Goal: Find specific page/section: Find specific page/section

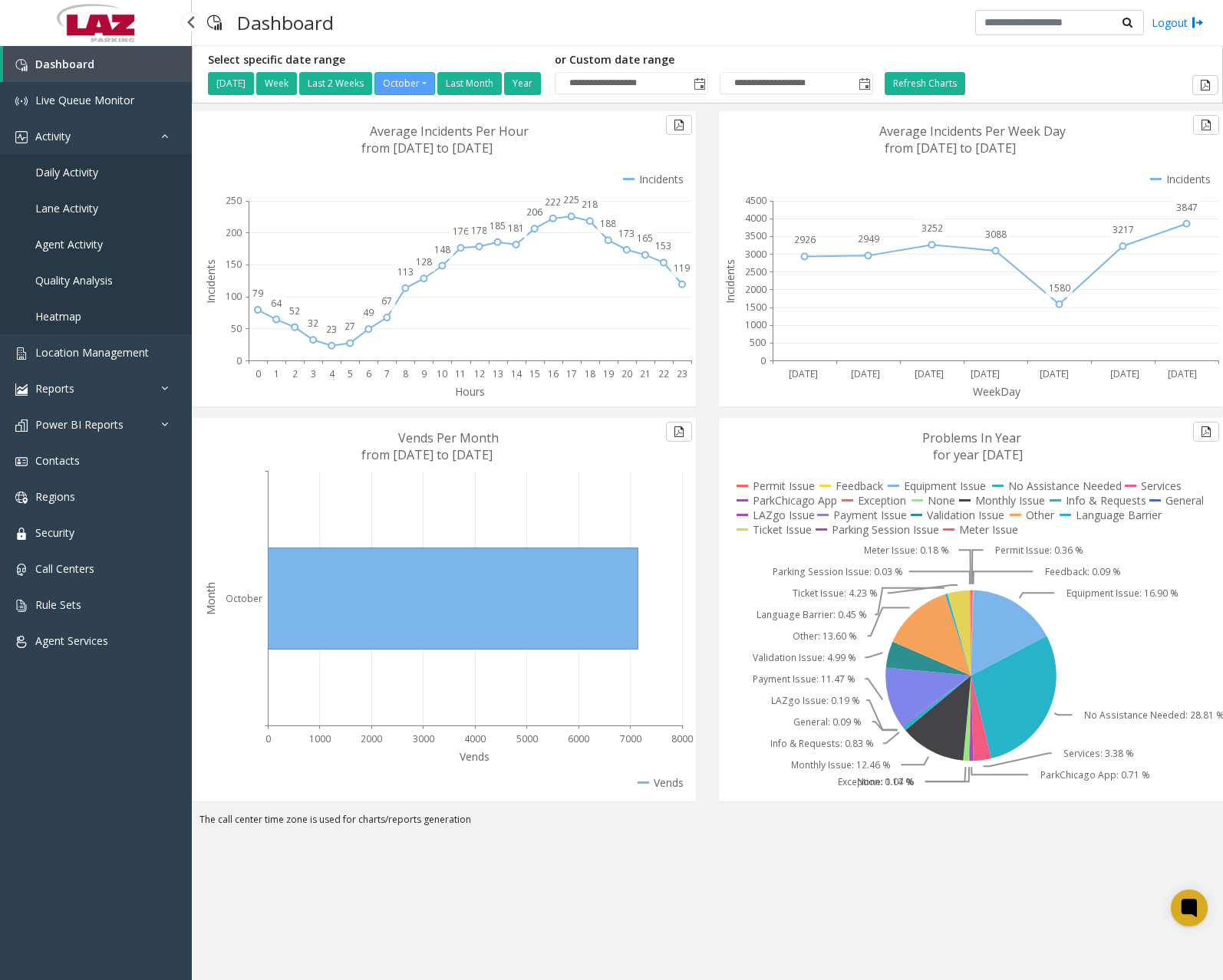
drag, startPoint x: 0, startPoint y: 0, endPoint x: 87, endPoint y: 166, distance: 187.4
click at [87, 166] on span "Daily Activity" at bounding box center [67, 172] width 62 height 14
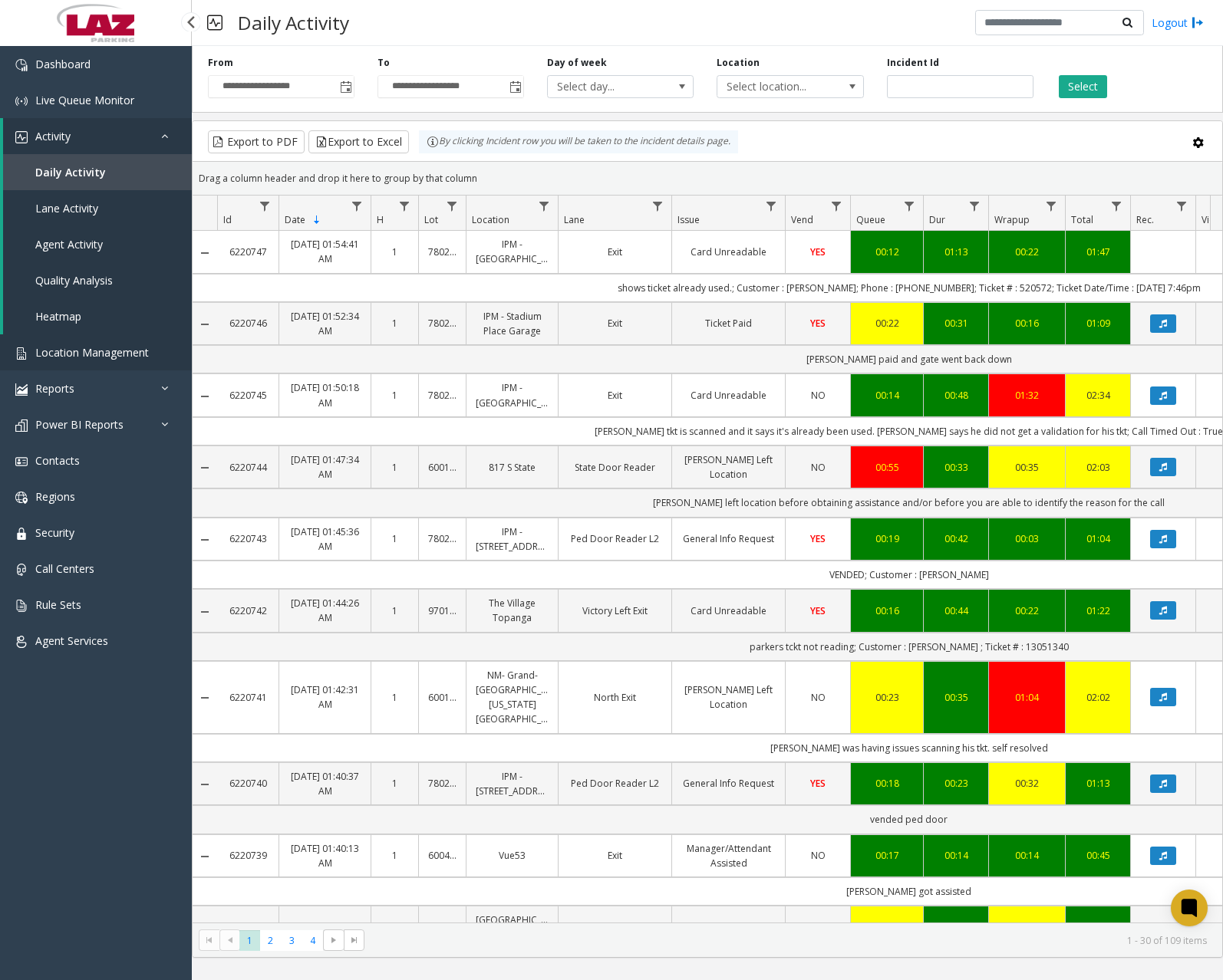
click at [115, 354] on span "Location Management" at bounding box center [92, 353] width 113 height 14
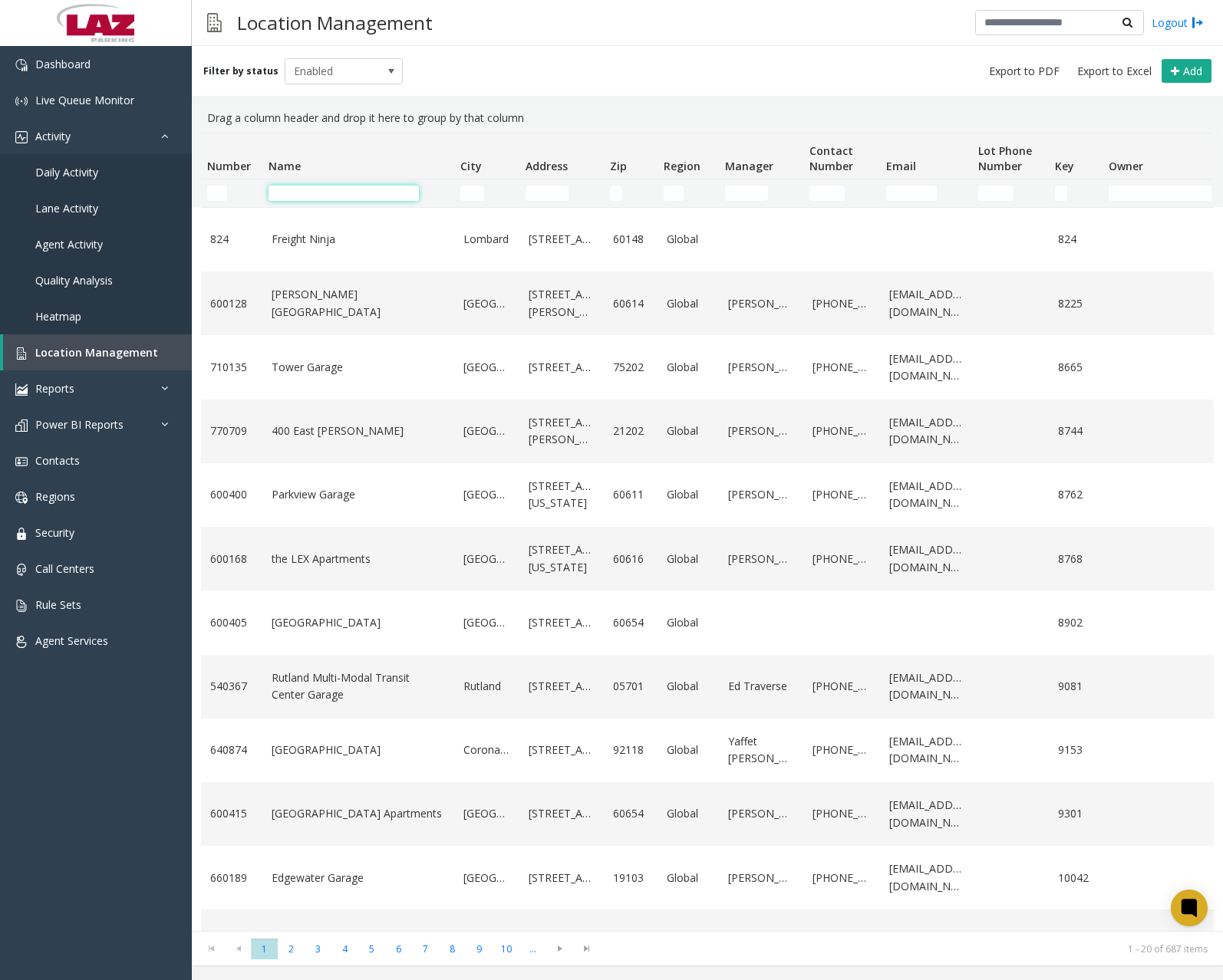
click at [329, 191] on input "Name Filter" at bounding box center [344, 193] width 150 height 15
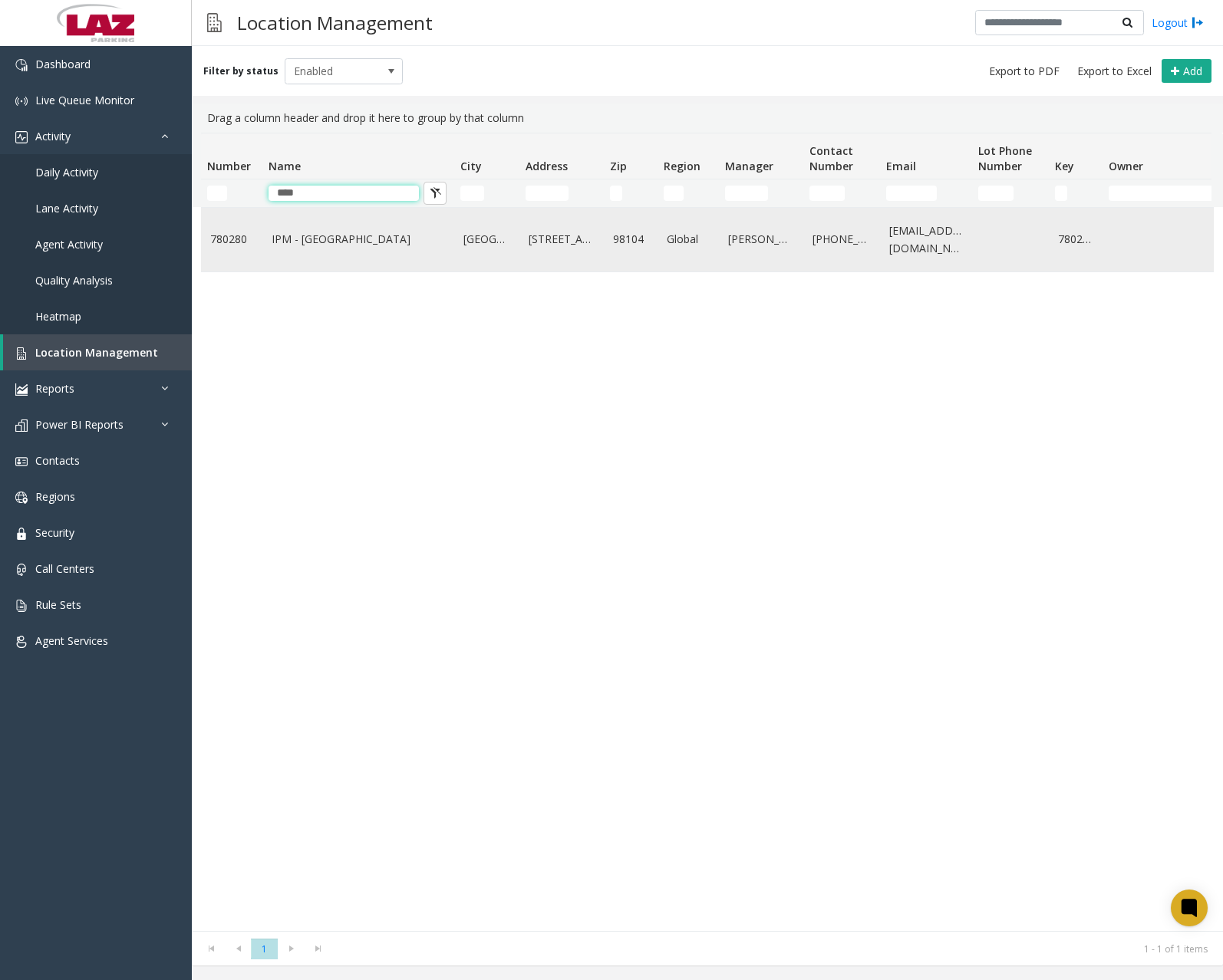
type input "****"
click at [307, 243] on link "IPM - [GEOGRAPHIC_DATA]" at bounding box center [358, 239] width 173 height 17
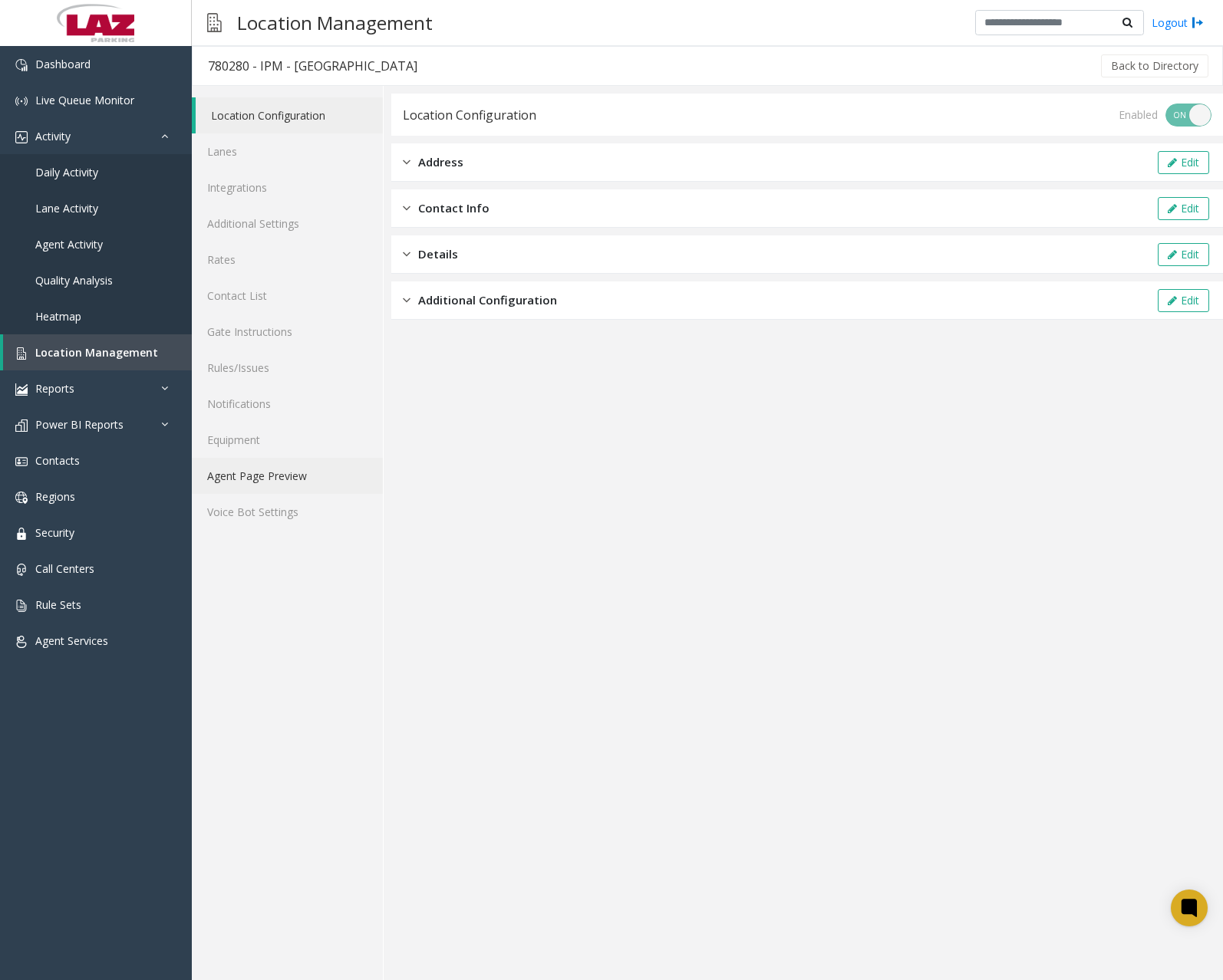
click at [281, 476] on link "Agent Page Preview" at bounding box center [287, 476] width 191 height 36
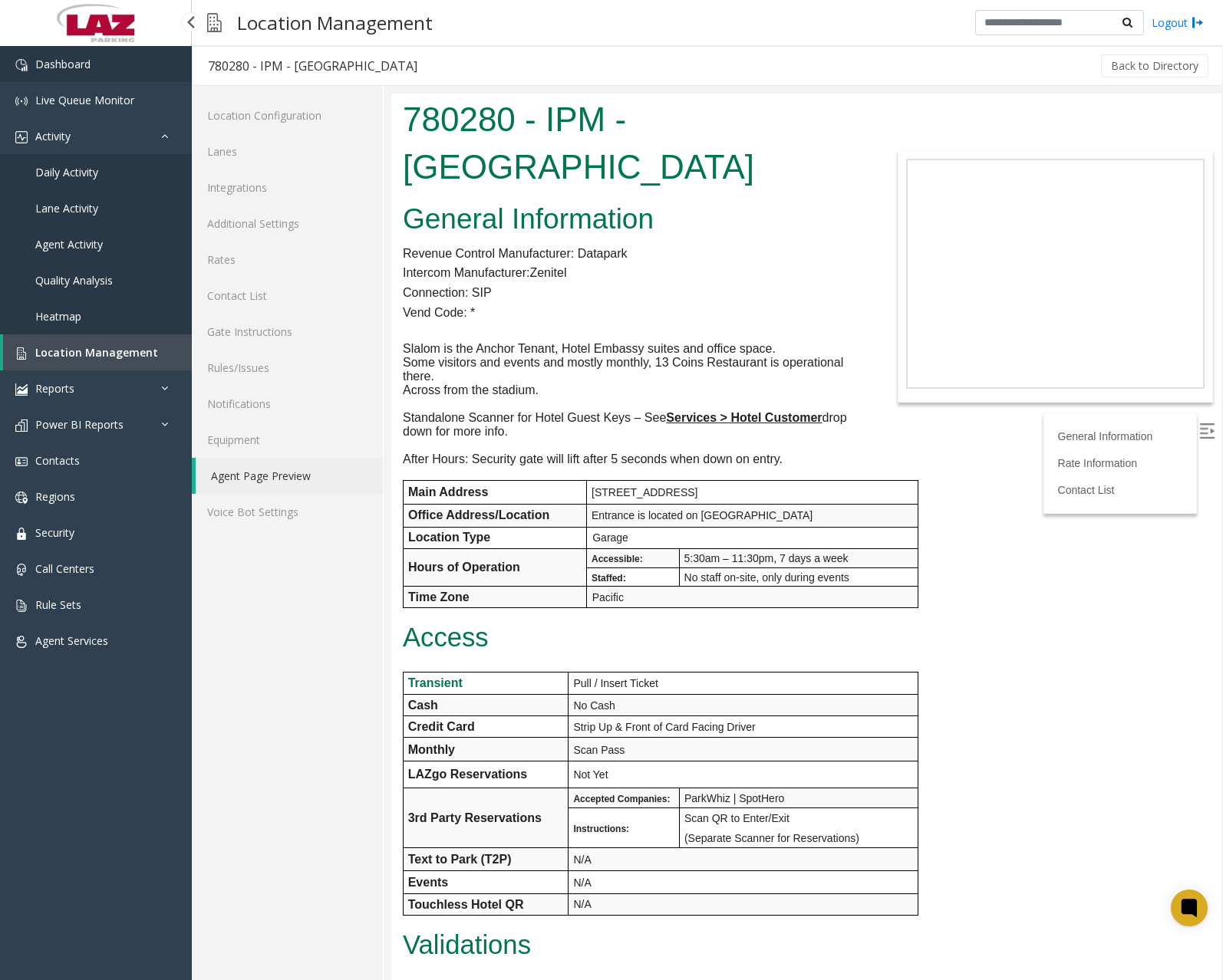
click at [94, 72] on link "Dashboard" at bounding box center [96, 64] width 192 height 36
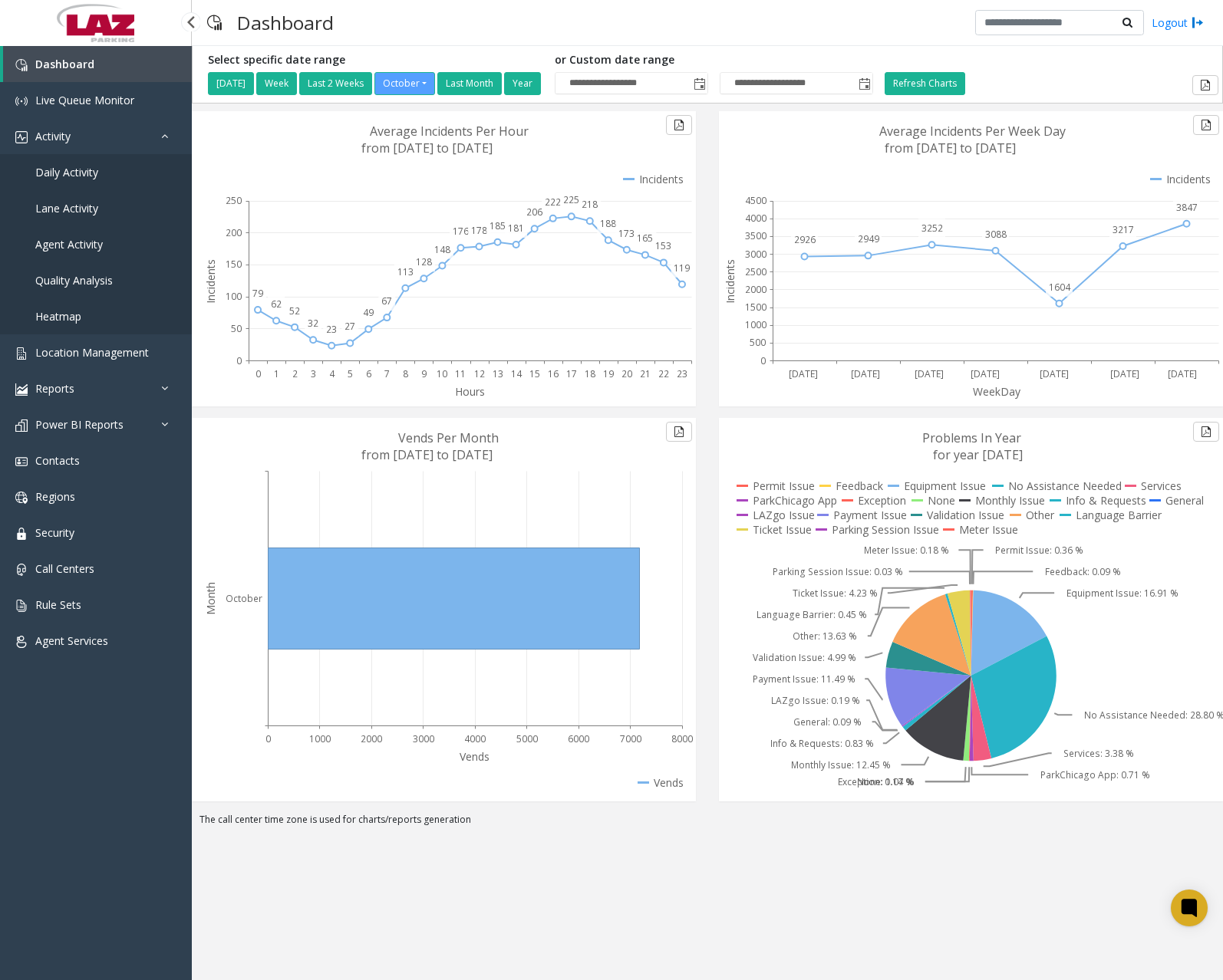
click at [71, 173] on span "Daily Activity" at bounding box center [67, 172] width 62 height 14
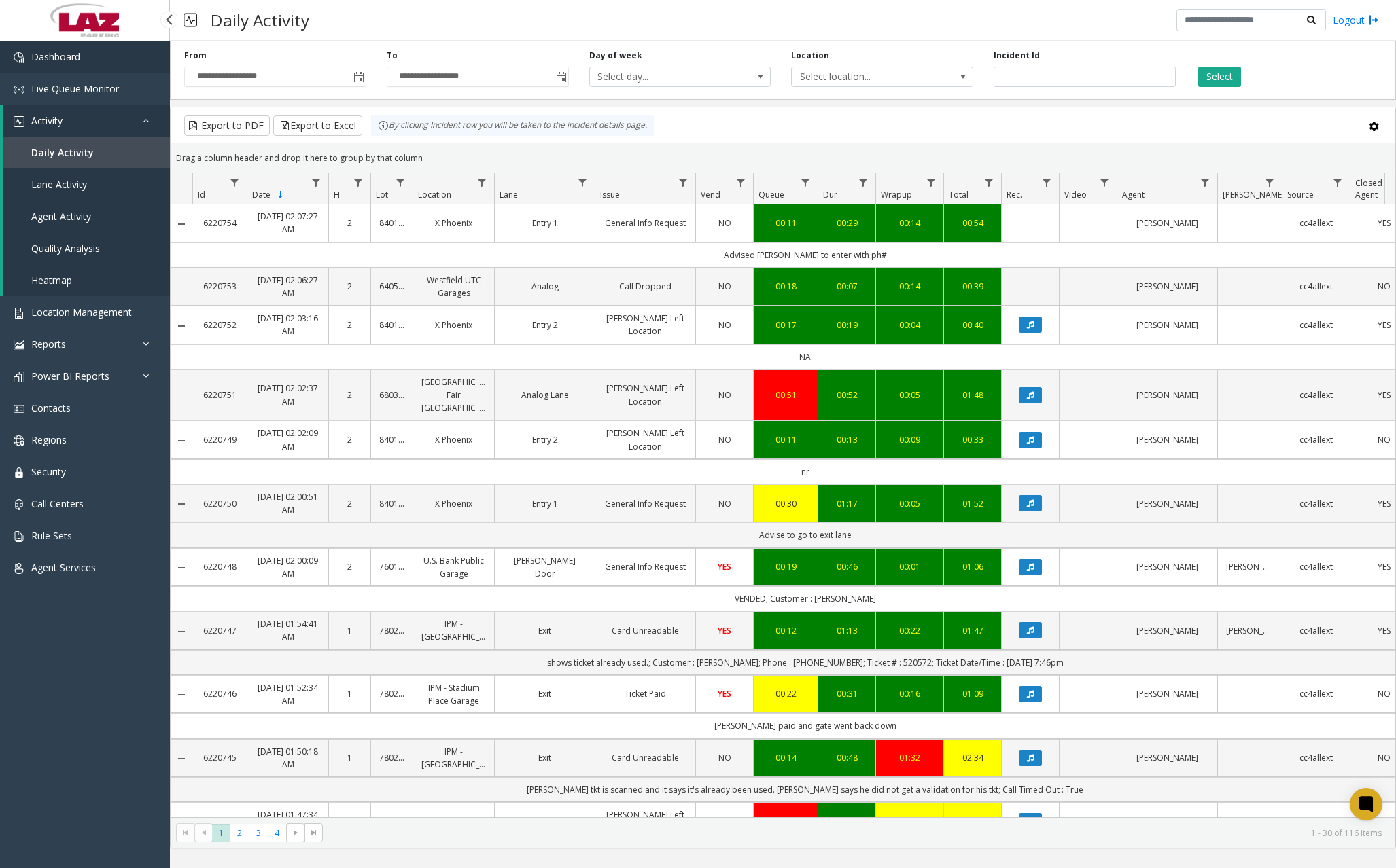
click at [57, 62] on span "Dashboard" at bounding box center [56, 57] width 49 height 13
